Goal: Information Seeking & Learning: Learn about a topic

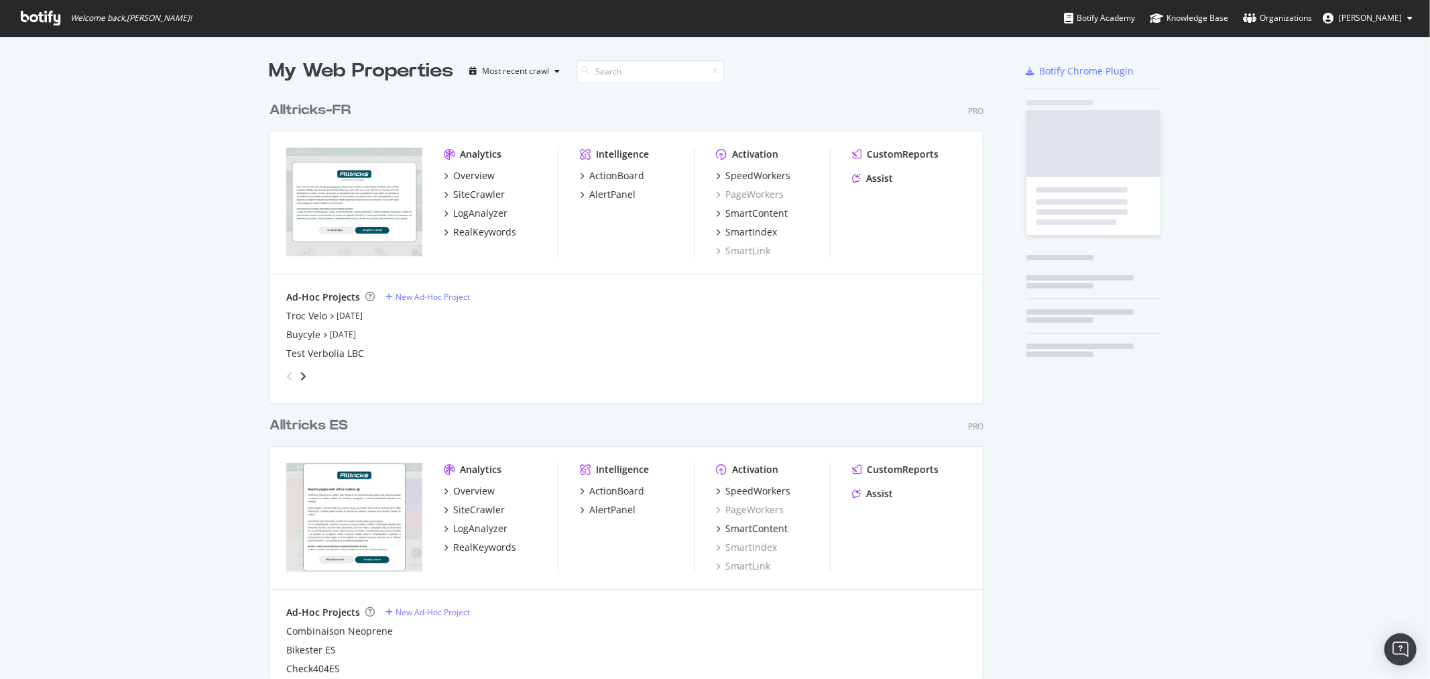
scroll to position [1492, 713]
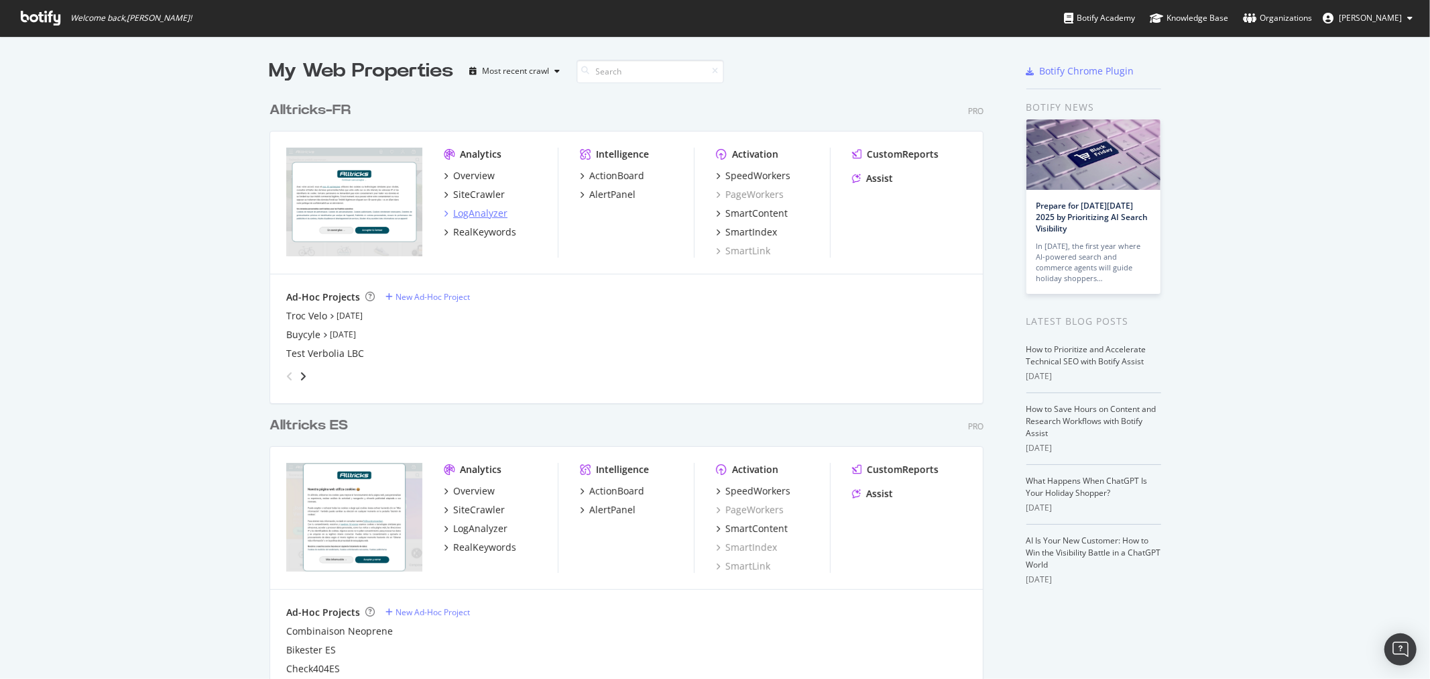
click at [471, 211] on div "LogAnalyzer" at bounding box center [480, 213] width 54 height 13
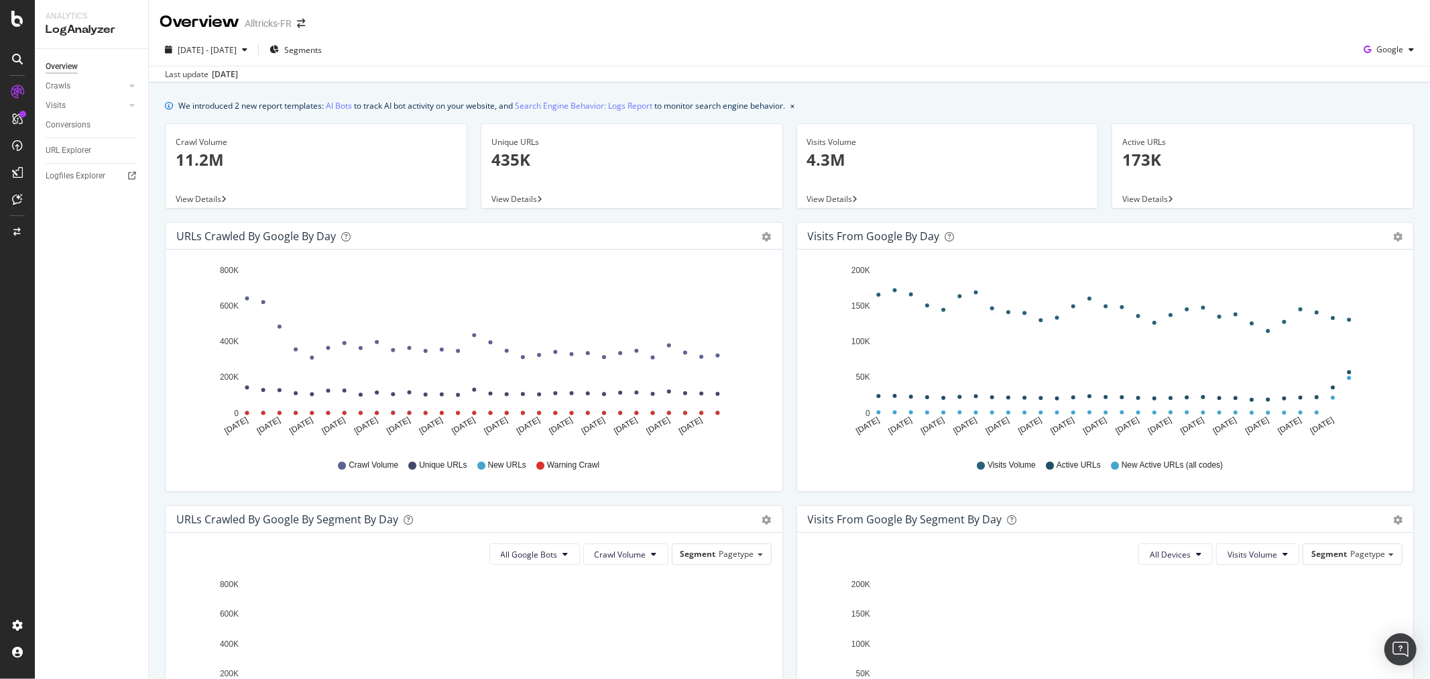
scroll to position [223, 0]
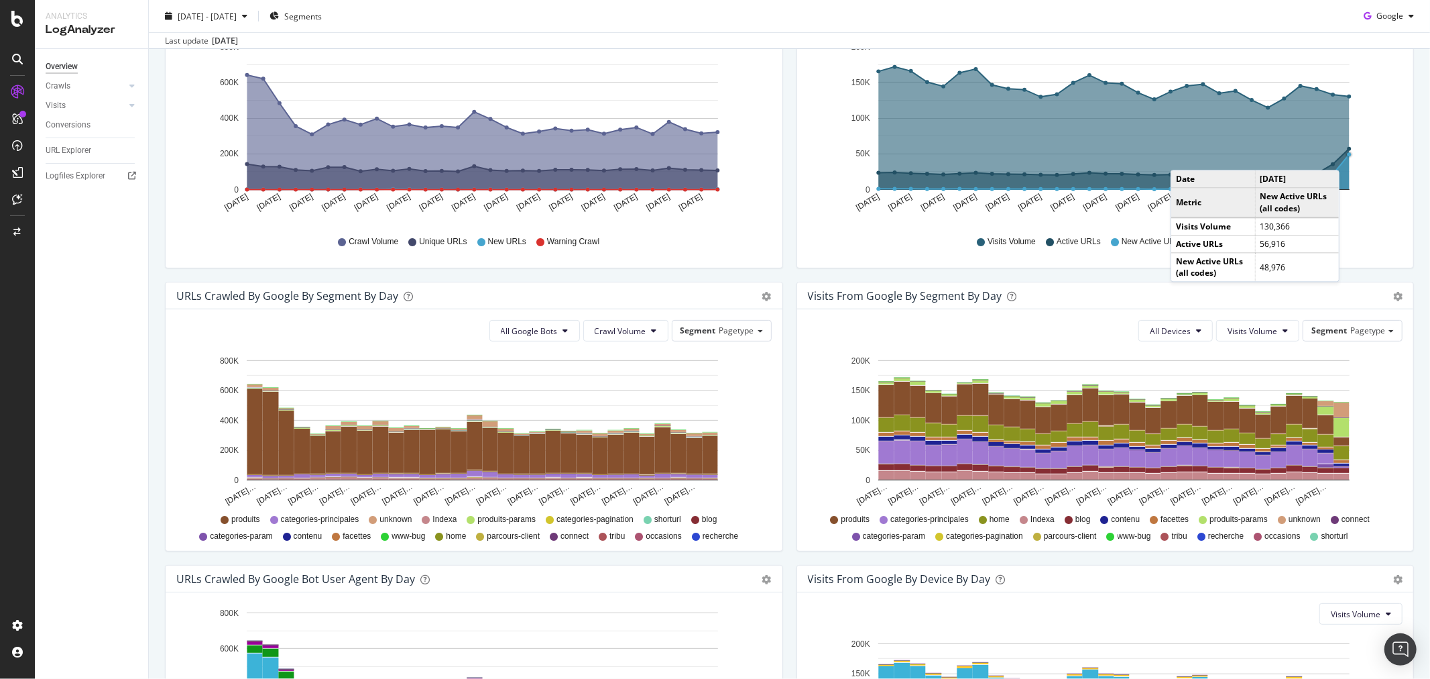
click at [1347, 156] on circle "A chart." at bounding box center [1350, 155] width 6 height 6
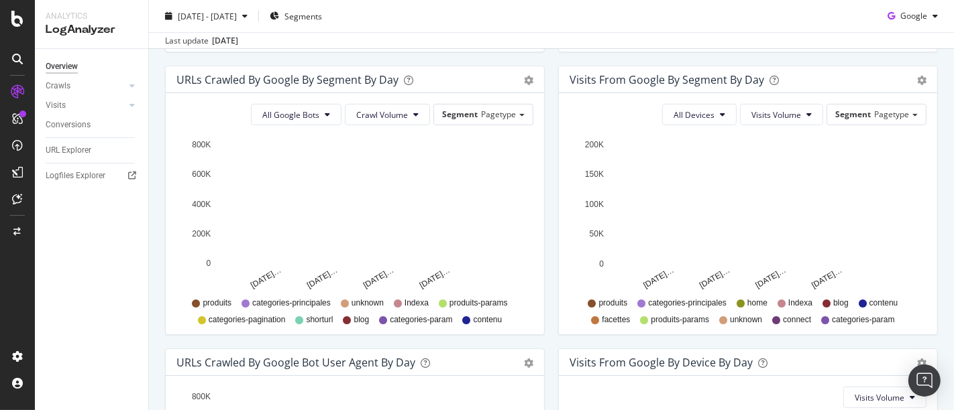
scroll to position [437, 0]
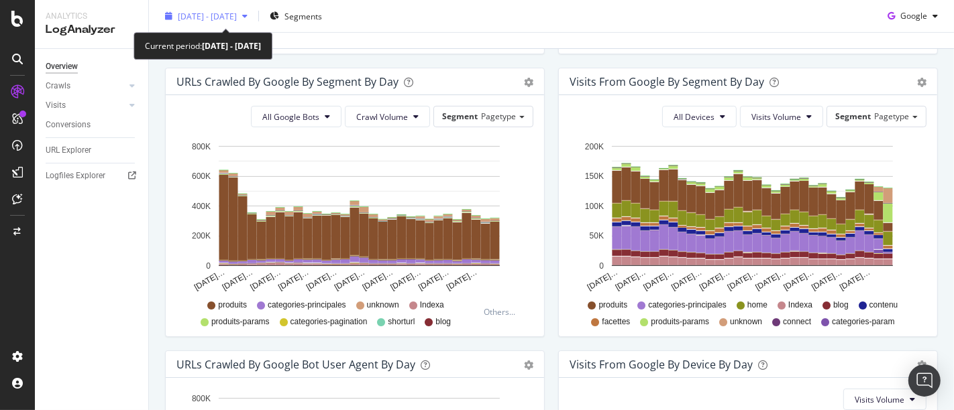
click at [236, 19] on span "[DATE] - [DATE]" at bounding box center [207, 15] width 59 height 11
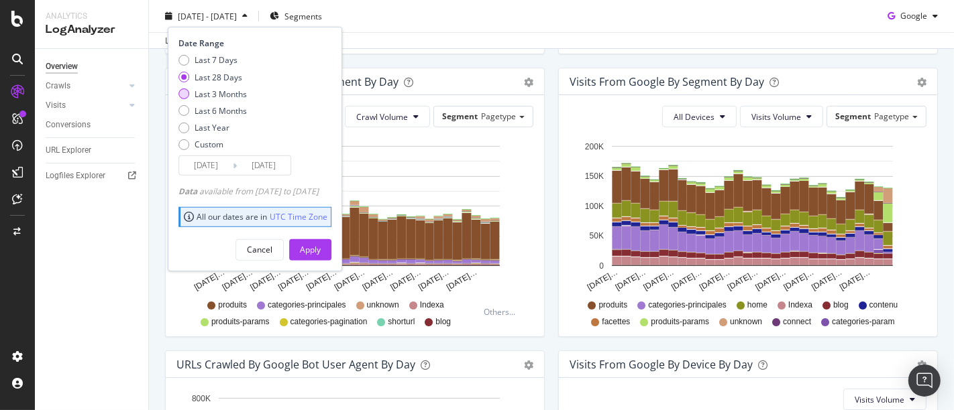
click at [218, 94] on div "Last 3 Months" at bounding box center [220, 93] width 52 height 11
type input "[DATE]"
click at [340, 262] on div "Date Range Last 7 Days Last 28 Days Last 3 Months Last 6 Months Last Year Custo…" at bounding box center [255, 149] width 174 height 244
click at [321, 256] on div "Apply" at bounding box center [310, 249] width 21 height 20
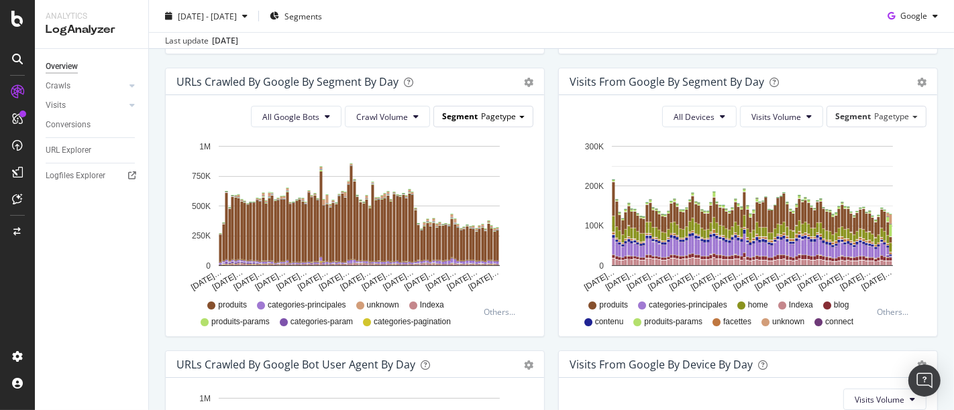
click at [467, 116] on span "Segment" at bounding box center [460, 116] width 36 height 11
